Goal: Find specific page/section: Find specific page/section

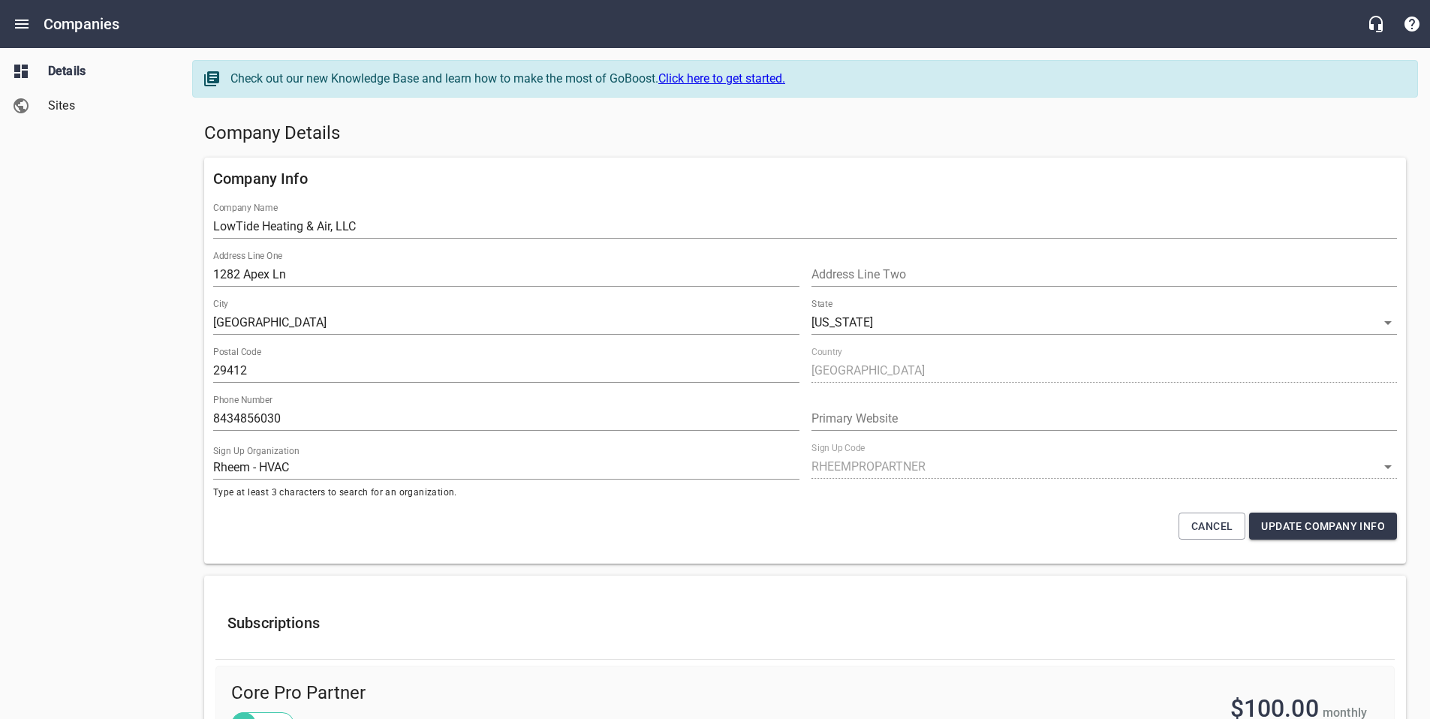
select select "[US_STATE]"
select select "62"
click at [25, 23] on icon "Open drawer" at bounding box center [22, 24] width 18 height 18
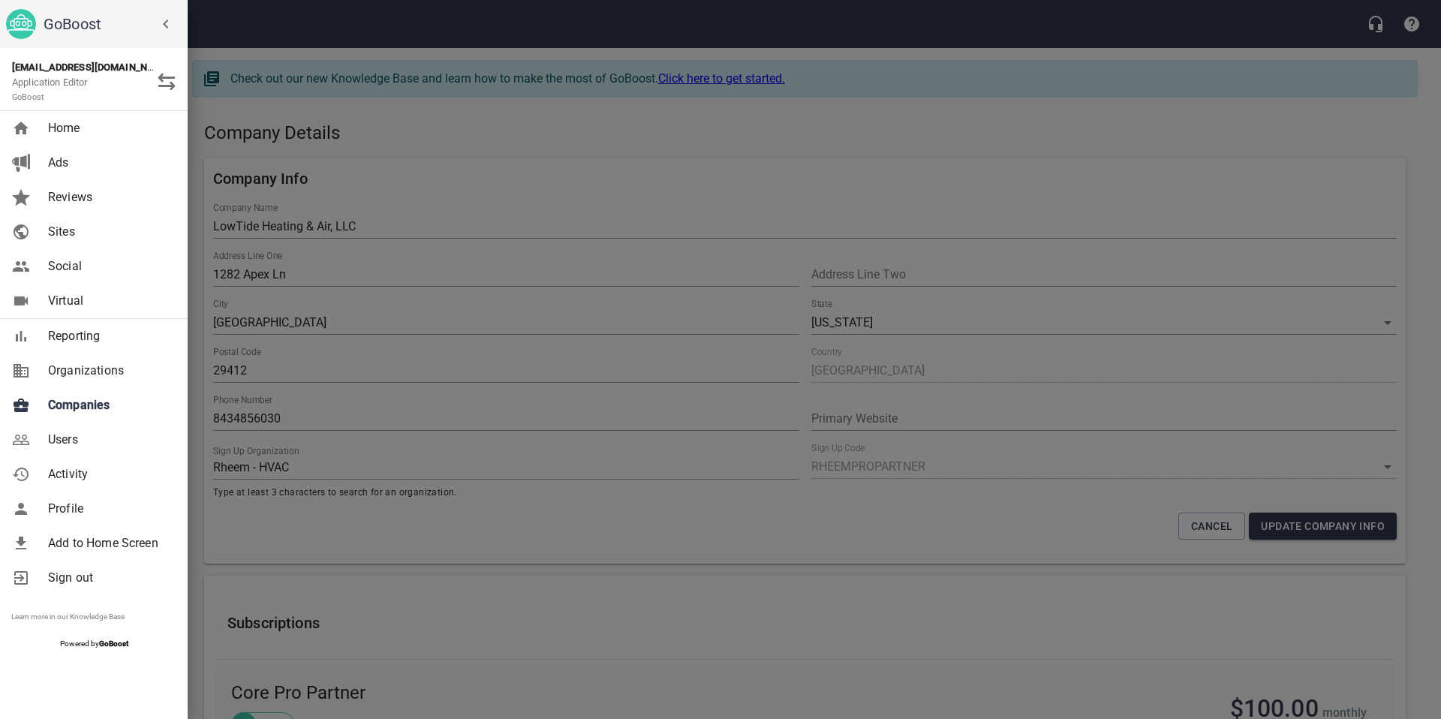
click at [86, 405] on span "Companies" at bounding box center [109, 405] width 122 height 18
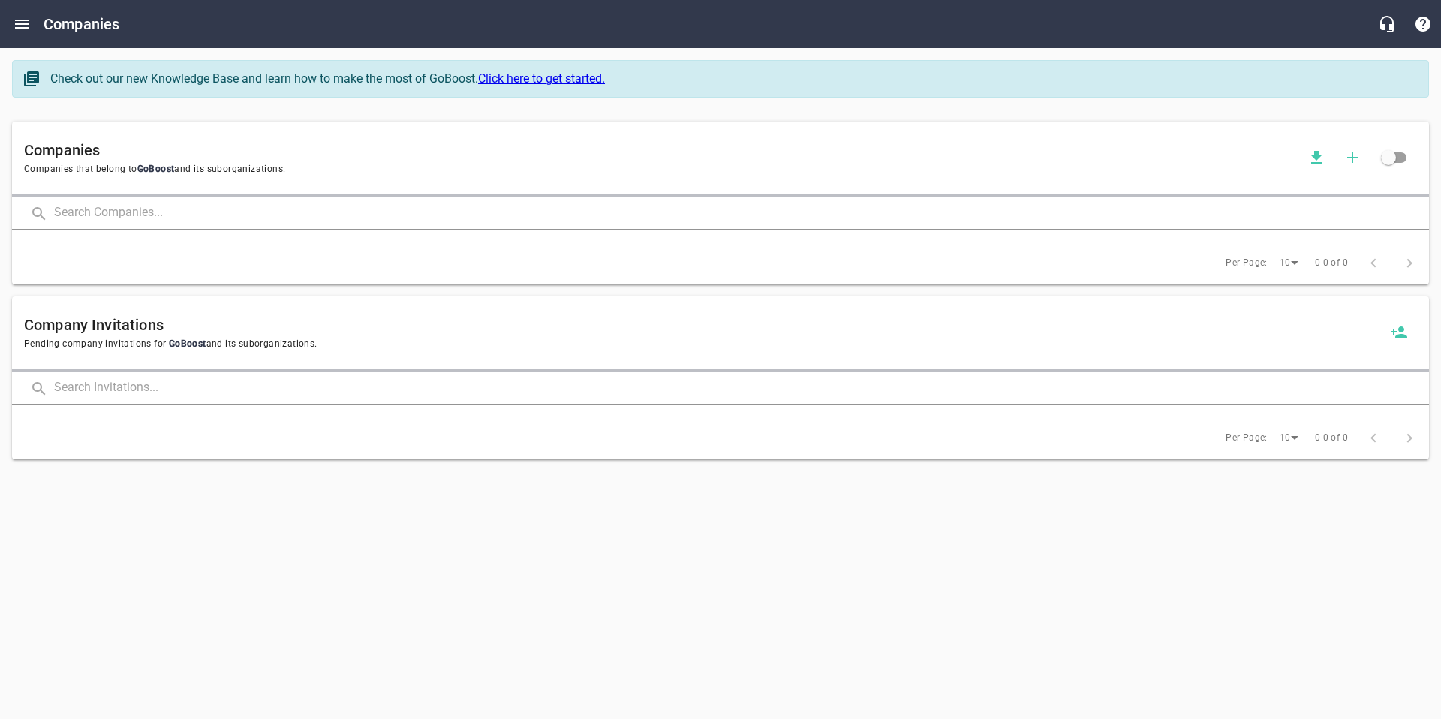
click at [149, 215] on input "text" at bounding box center [741, 213] width 1375 height 32
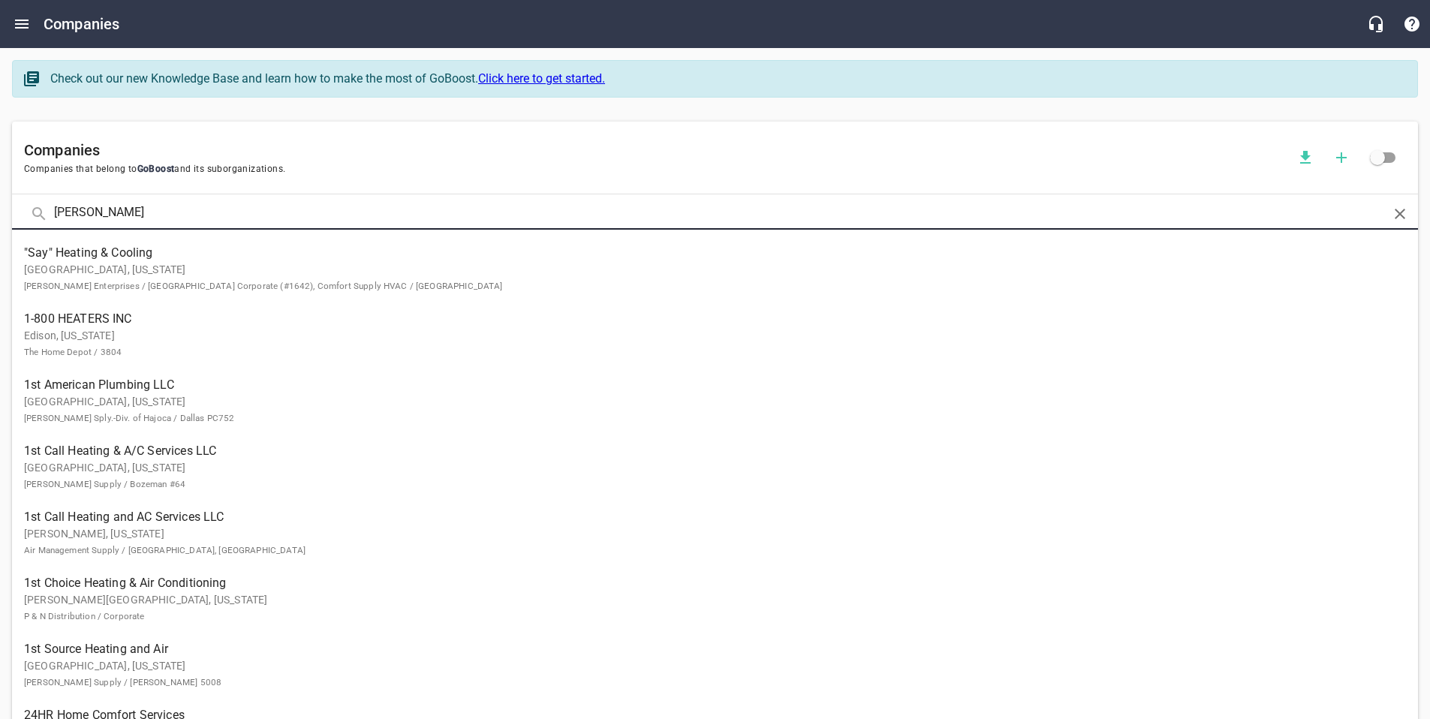
type input "[PERSON_NAME]"
click button at bounding box center [0, 0] width 0 height 0
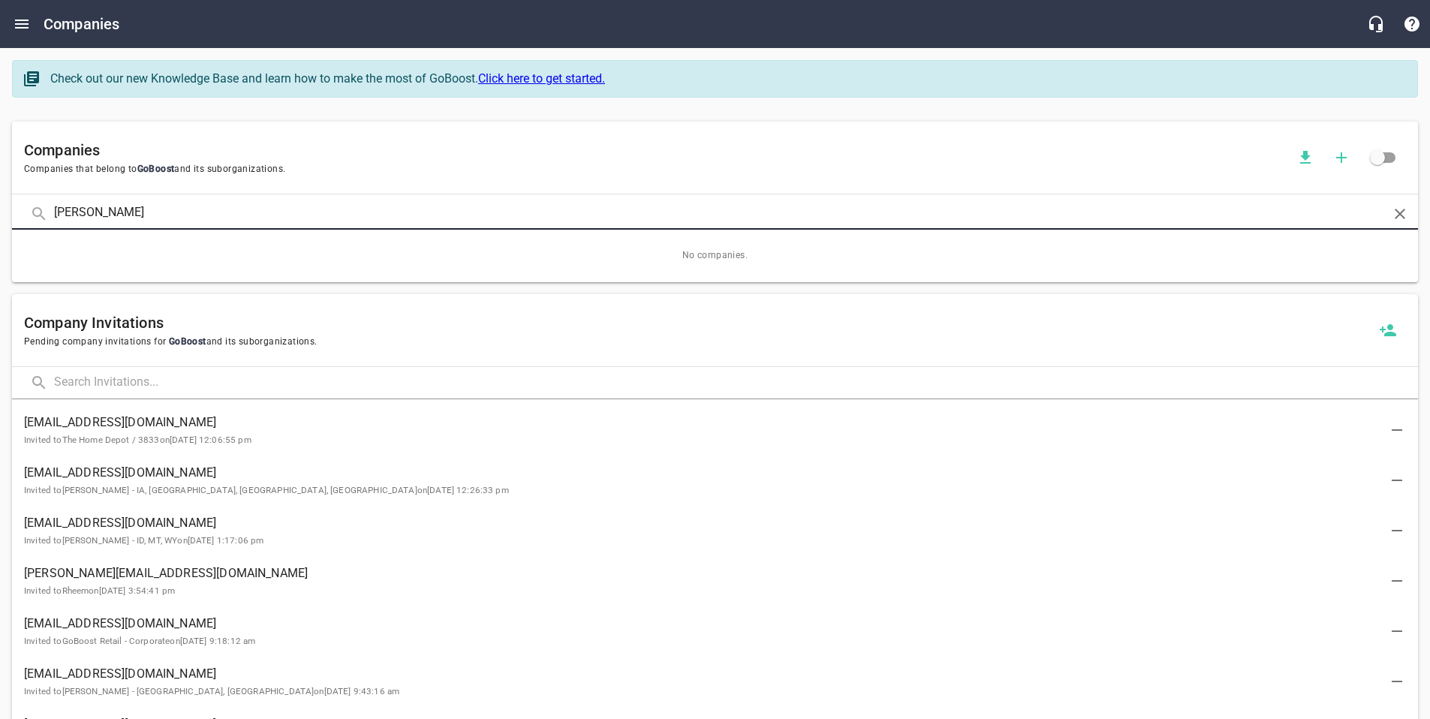
click at [60, 218] on input "[PERSON_NAME]" at bounding box center [715, 213] width 1322 height 32
click at [20, 25] on icon "Open drawer" at bounding box center [22, 24] width 18 height 18
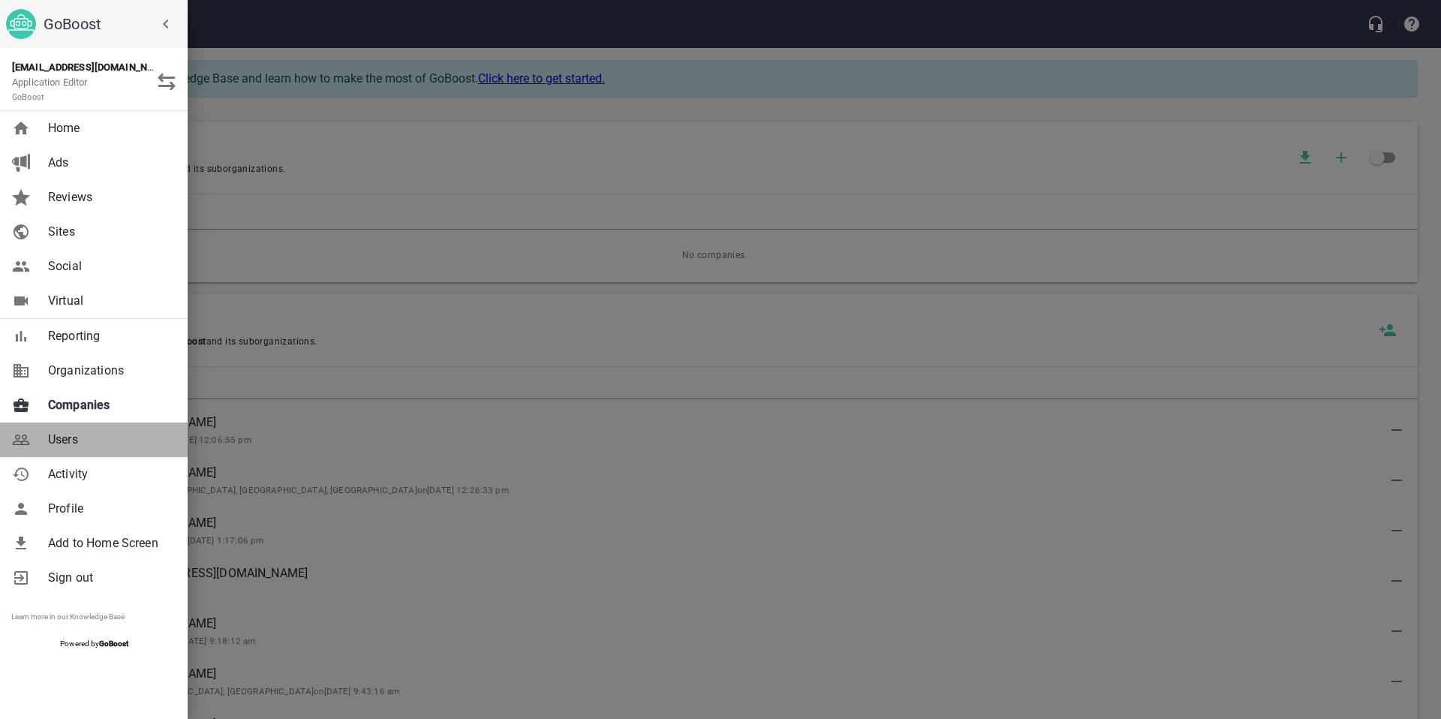
click at [74, 435] on span "Users" at bounding box center [109, 440] width 122 height 18
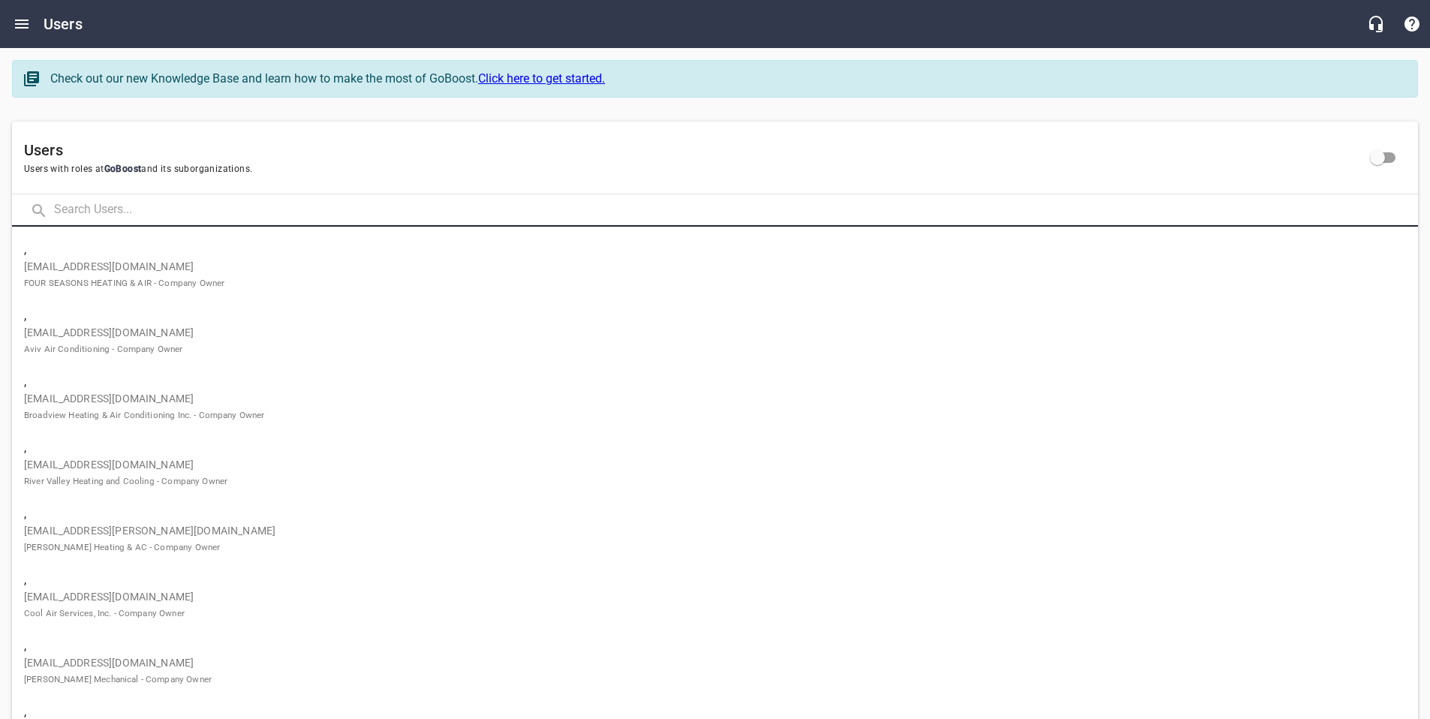
click at [110, 211] on input "text" at bounding box center [736, 210] width 1364 height 32
type input "[PERSON_NAME]"
click button at bounding box center [0, 0] width 0 height 0
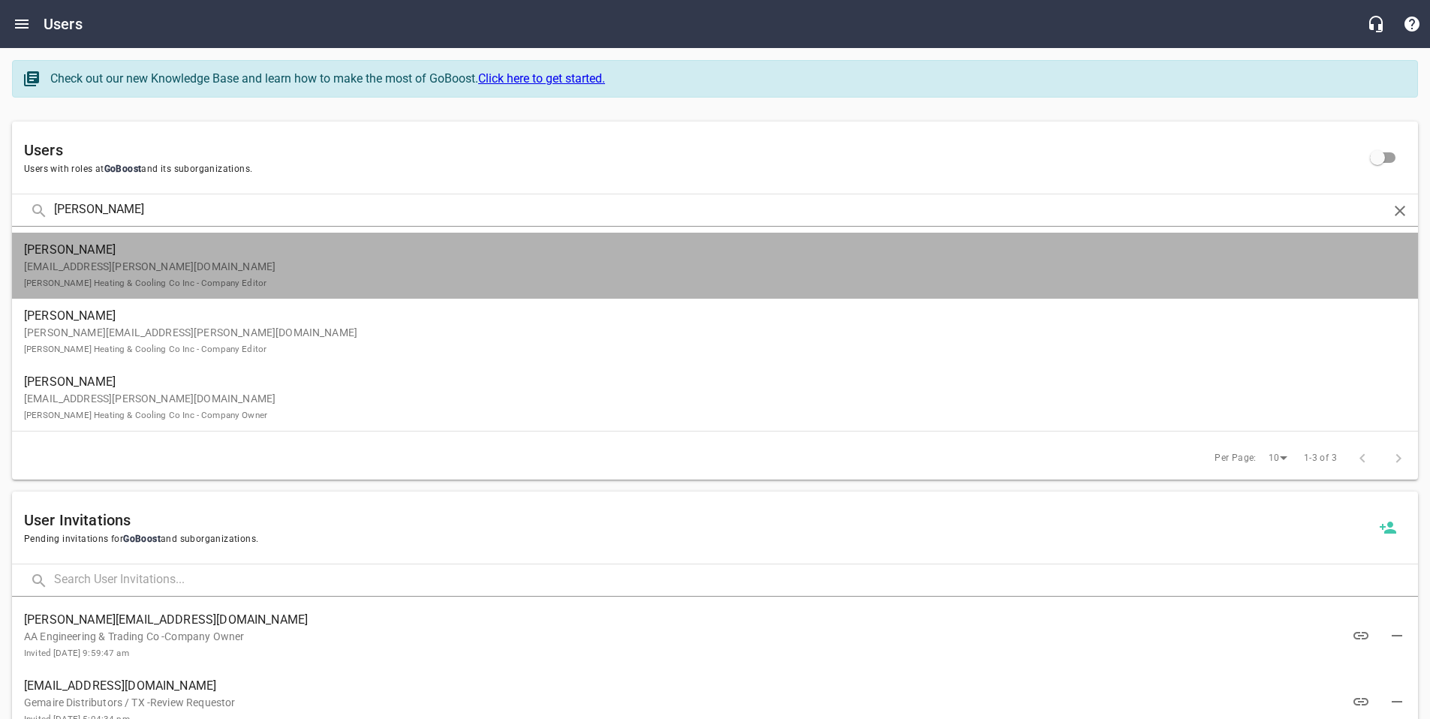
click at [113, 248] on span "[PERSON_NAME]" at bounding box center [709, 250] width 1370 height 18
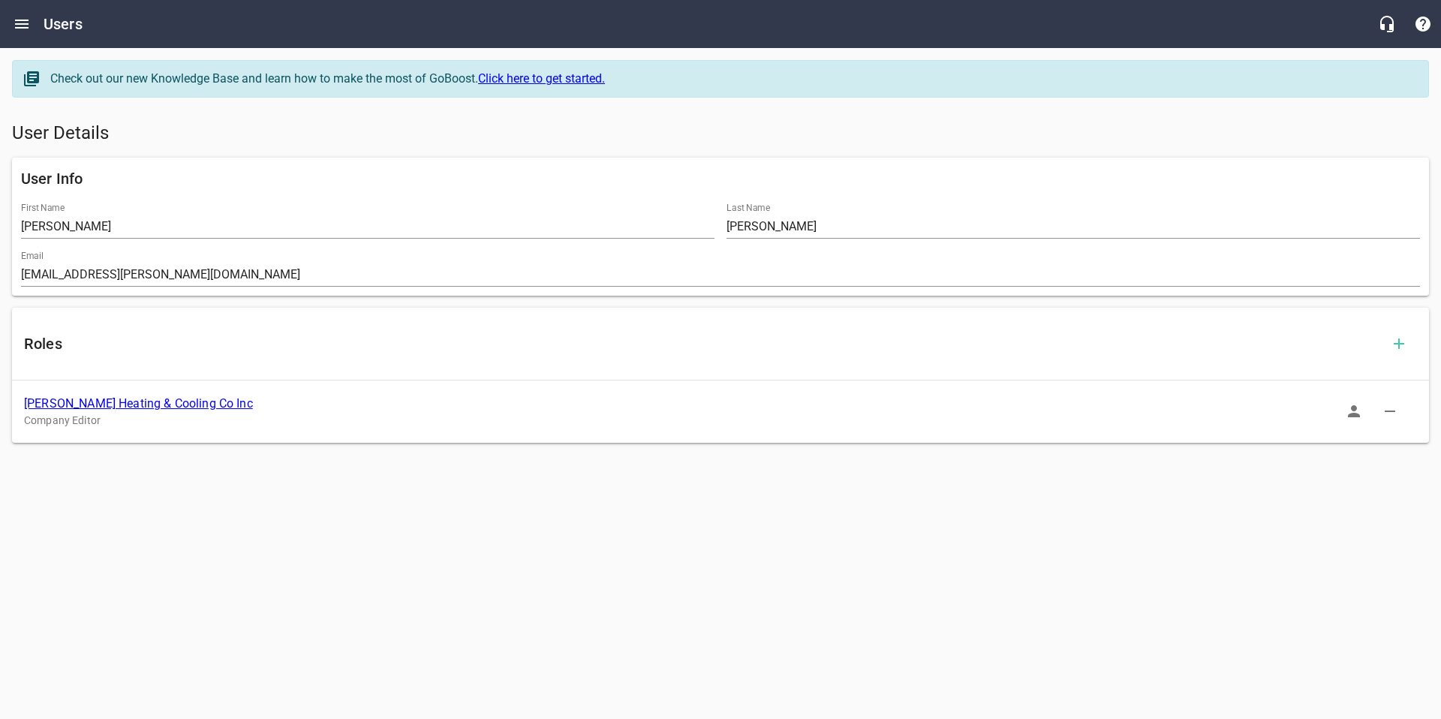
click at [132, 398] on link "[PERSON_NAME] Heating & Cooling Co Inc" at bounding box center [138, 403] width 229 height 14
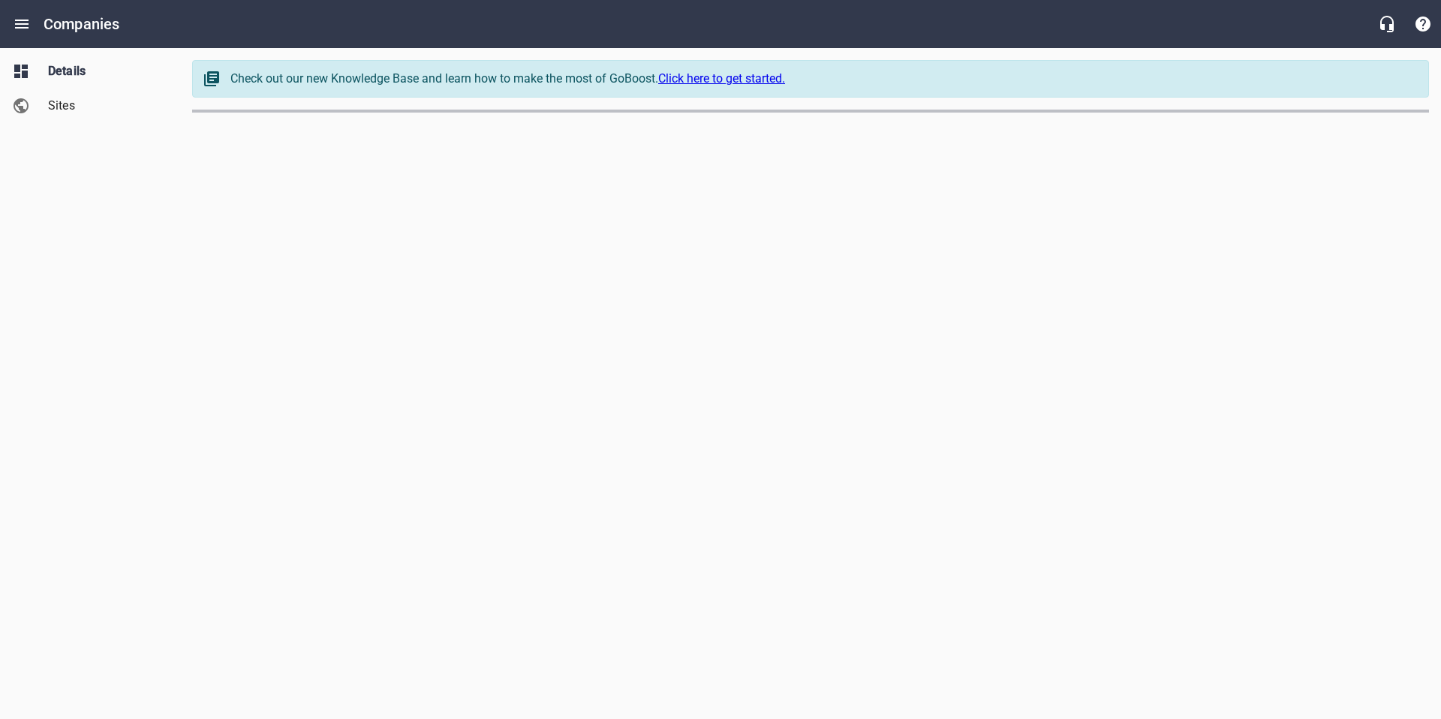
select select "[US_STATE]"
select select "62"
